Goal: Information Seeking & Learning: Learn about a topic

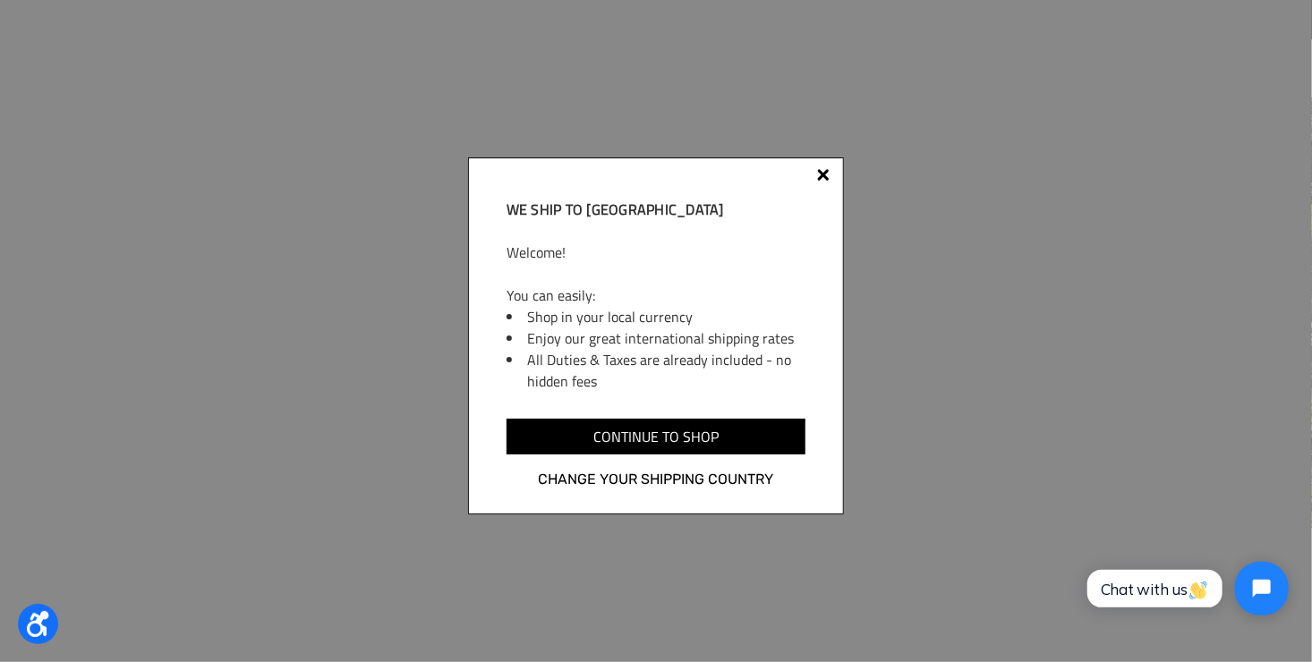
click at [818, 169] on div at bounding box center [823, 175] width 13 height 13
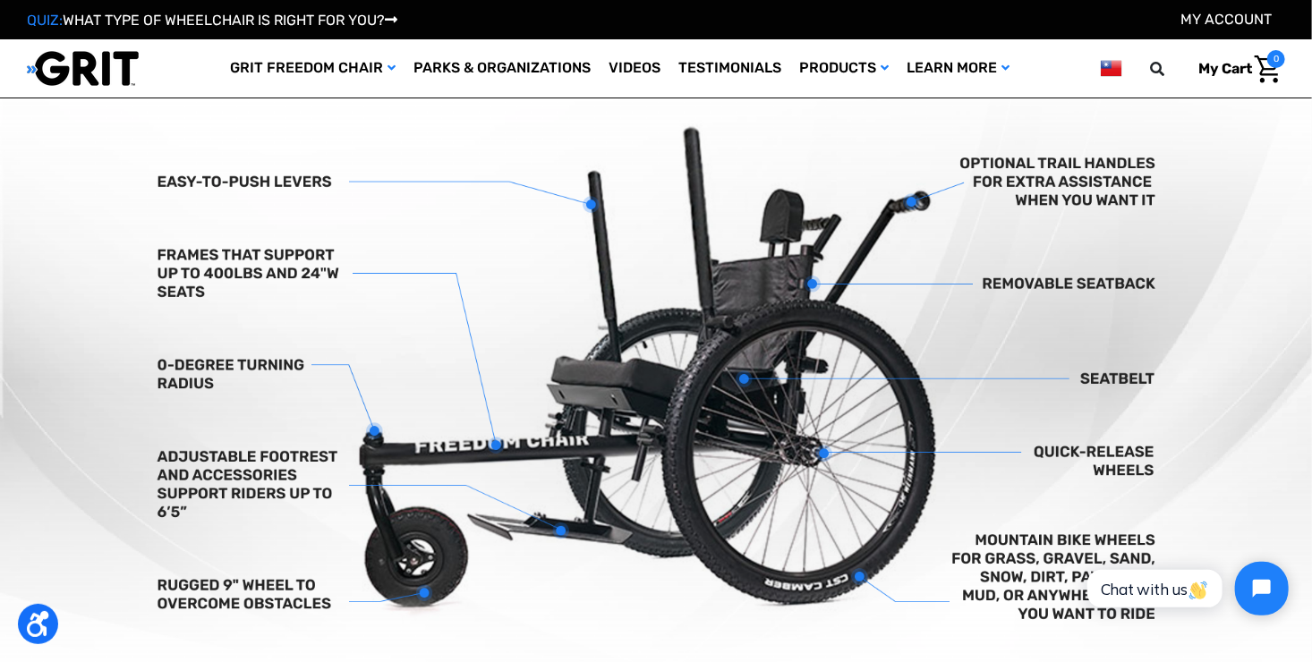
scroll to position [716, 0]
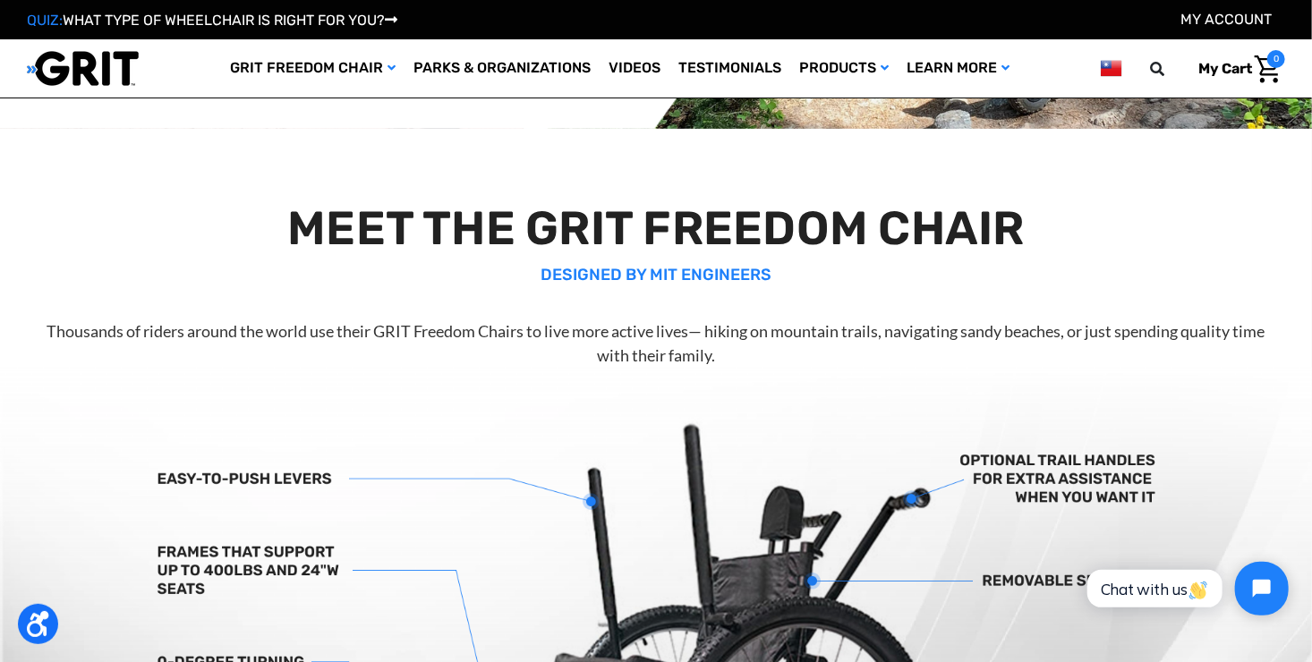
scroll to position [358, 0]
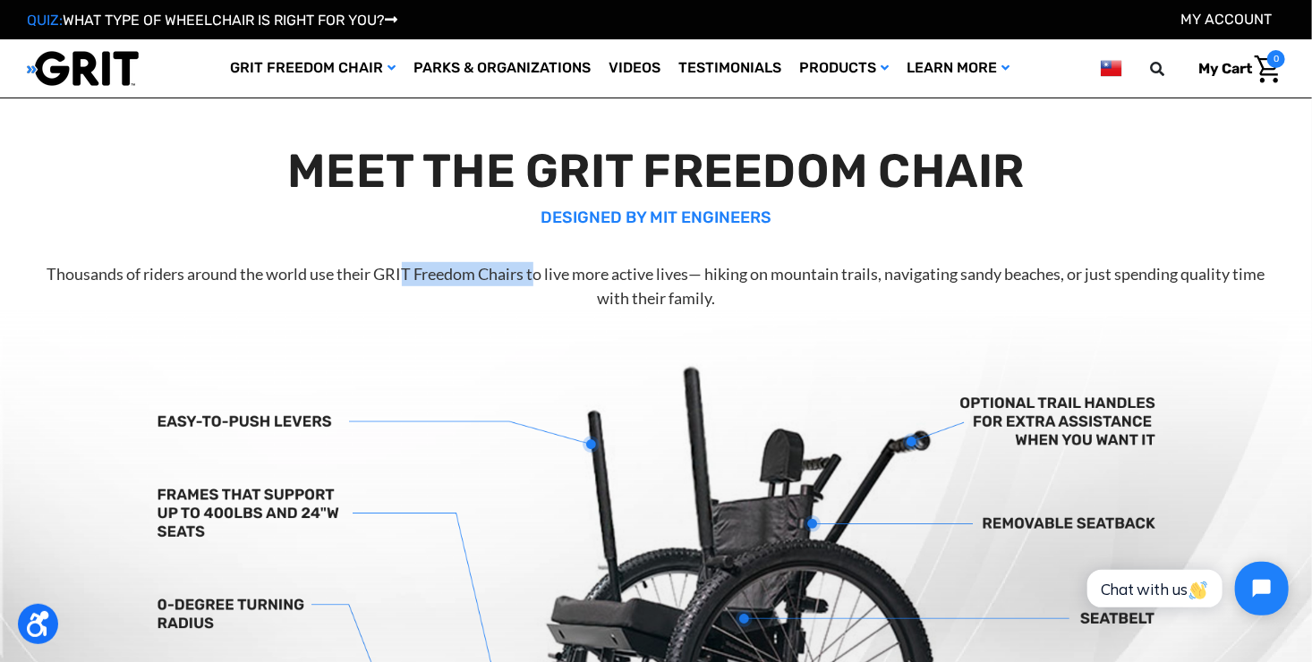
drag, startPoint x: 376, startPoint y: 268, endPoint x: 515, endPoint y: 276, distance: 138.9
click at [515, 276] on p "Thousands of riders around the world use their GRIT Freedom Chairs to live more…" at bounding box center [656, 286] width 1247 height 48
drag, startPoint x: 515, startPoint y: 276, endPoint x: 495, endPoint y: 269, distance: 20.7
copy p "GRIT Freedom Chair"
click at [208, 330] on img at bounding box center [656, 618] width 1312 height 615
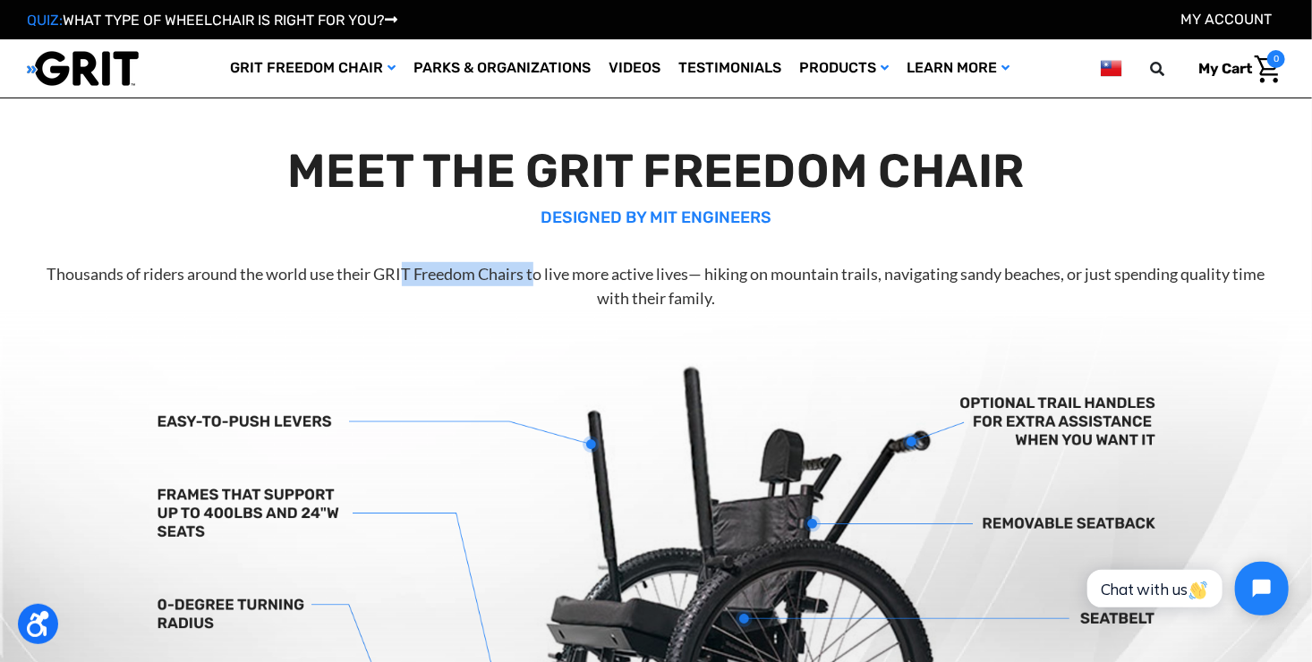
click at [449, 347] on img at bounding box center [656, 618] width 1312 height 615
